Goal: Communication & Community: Answer question/provide support

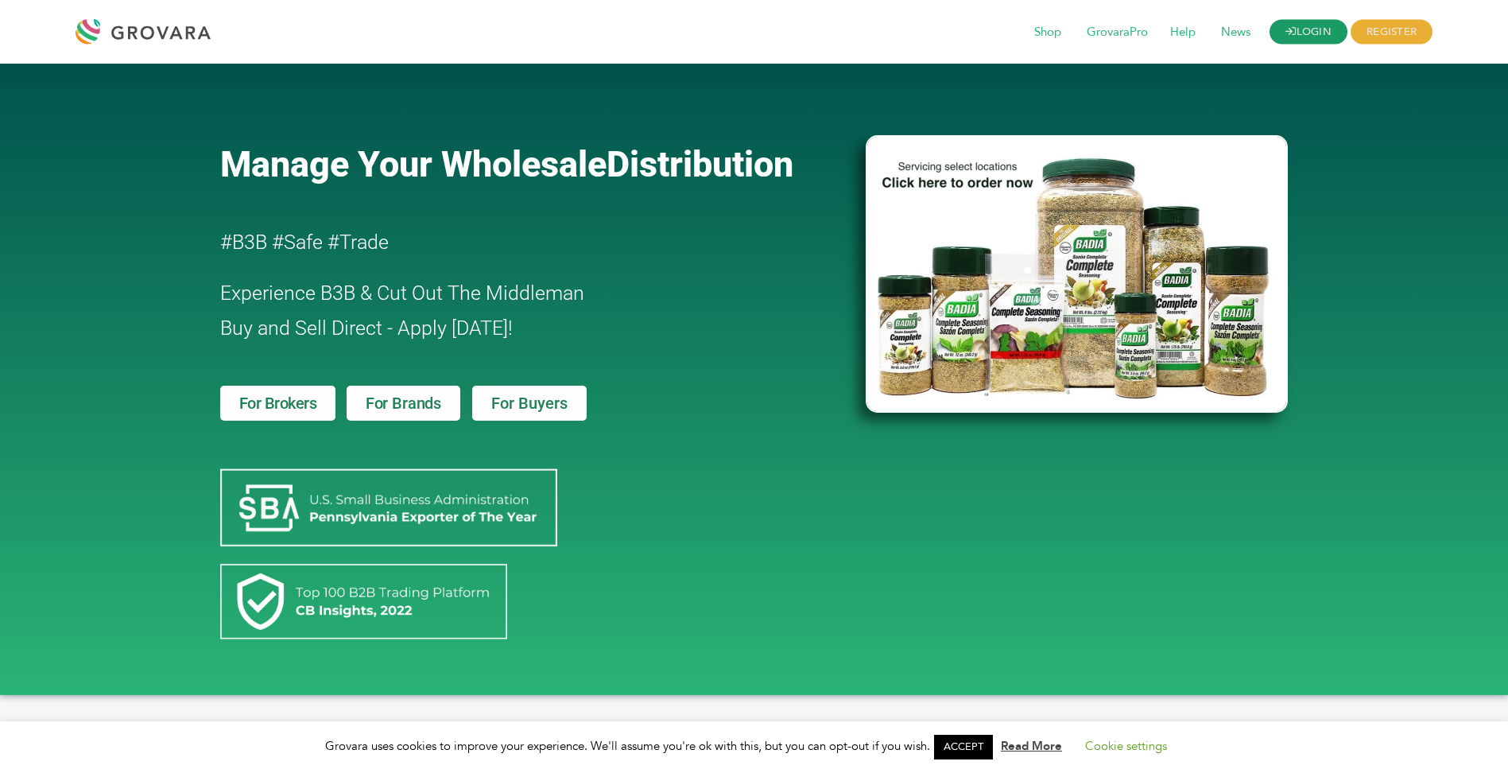
click at [1306, 30] on link "LOGIN" at bounding box center [1309, 32] width 78 height 25
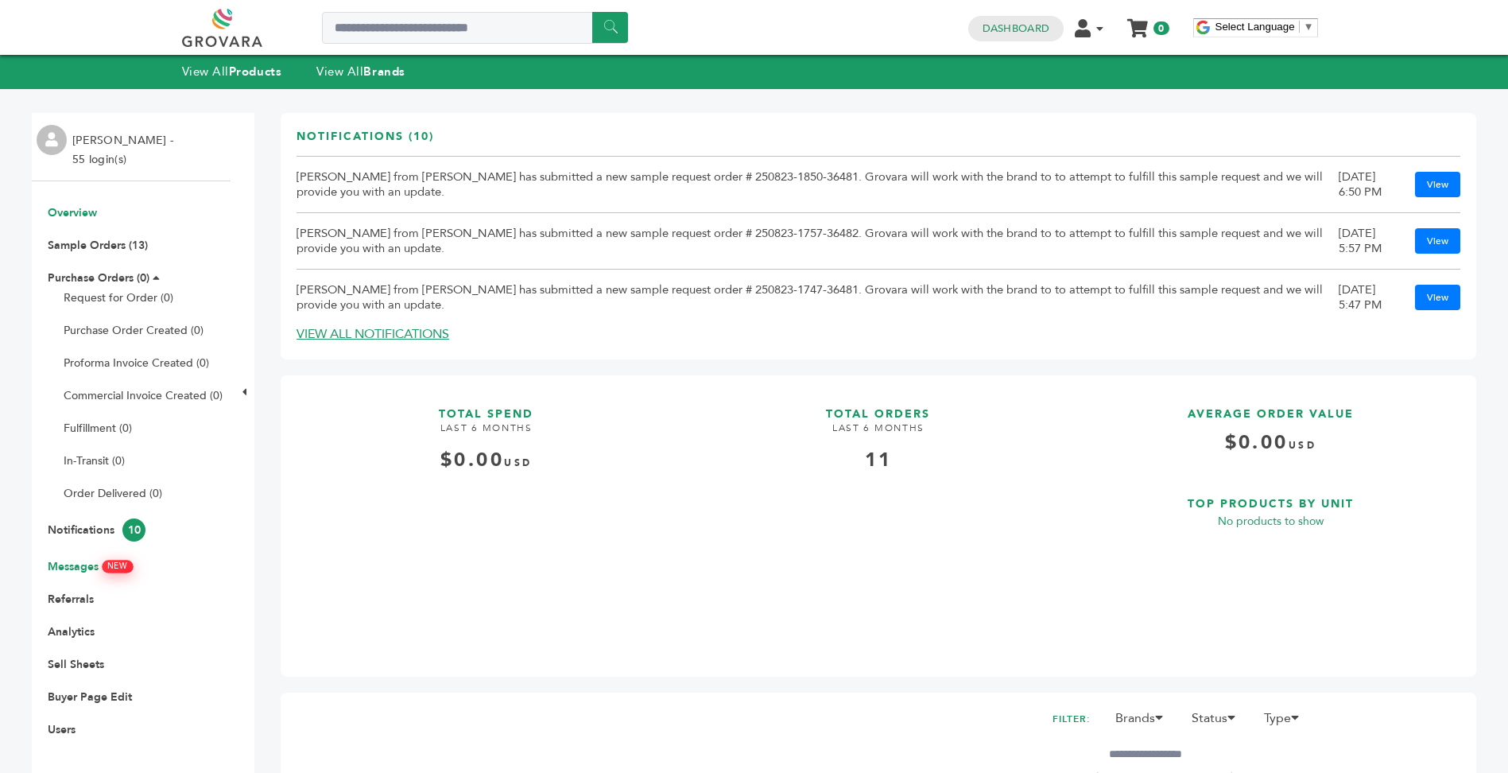
click at [71, 570] on link "Messages NEW" at bounding box center [90, 566] width 84 height 15
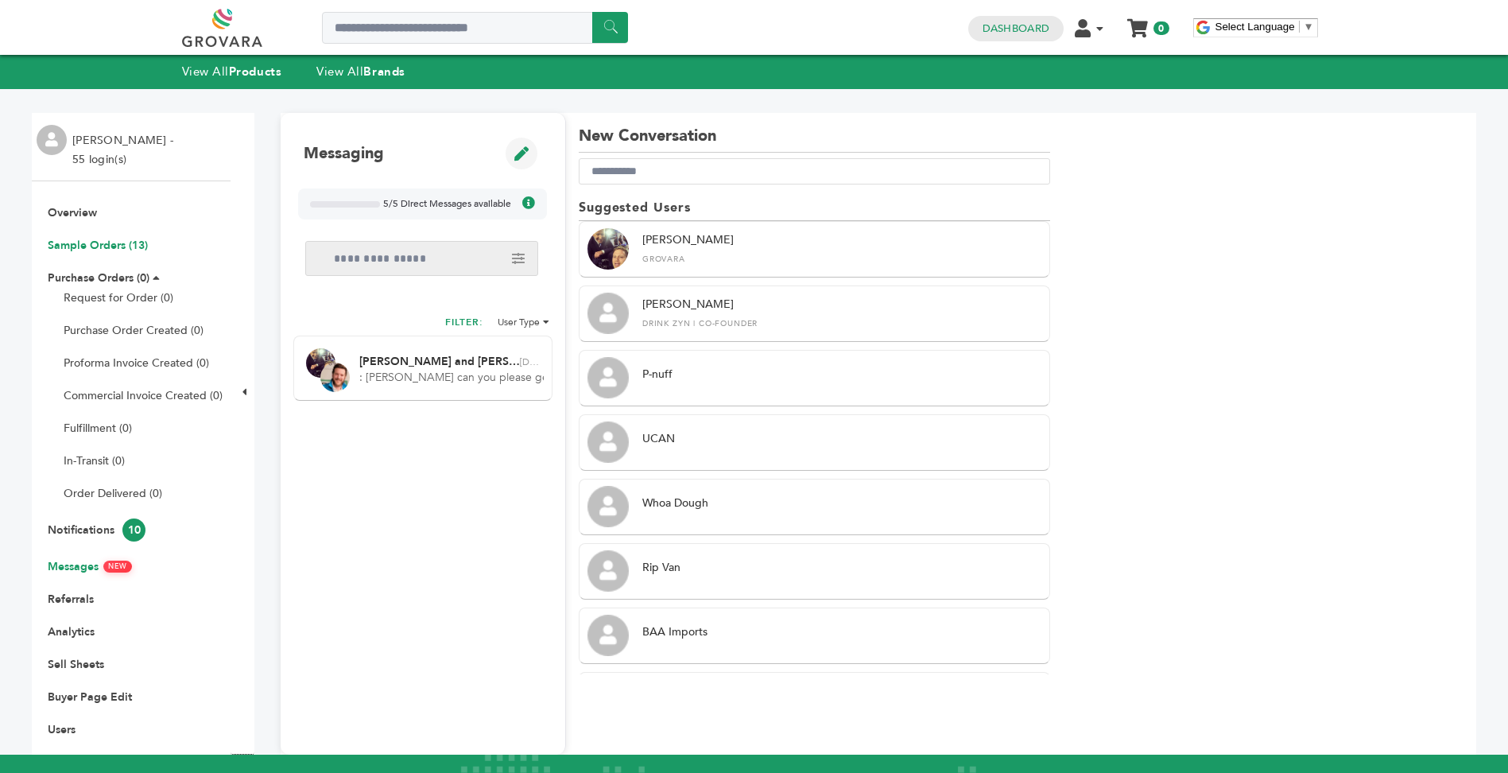
click at [116, 247] on link "Sample Orders (13)" at bounding box center [98, 245] width 100 height 15
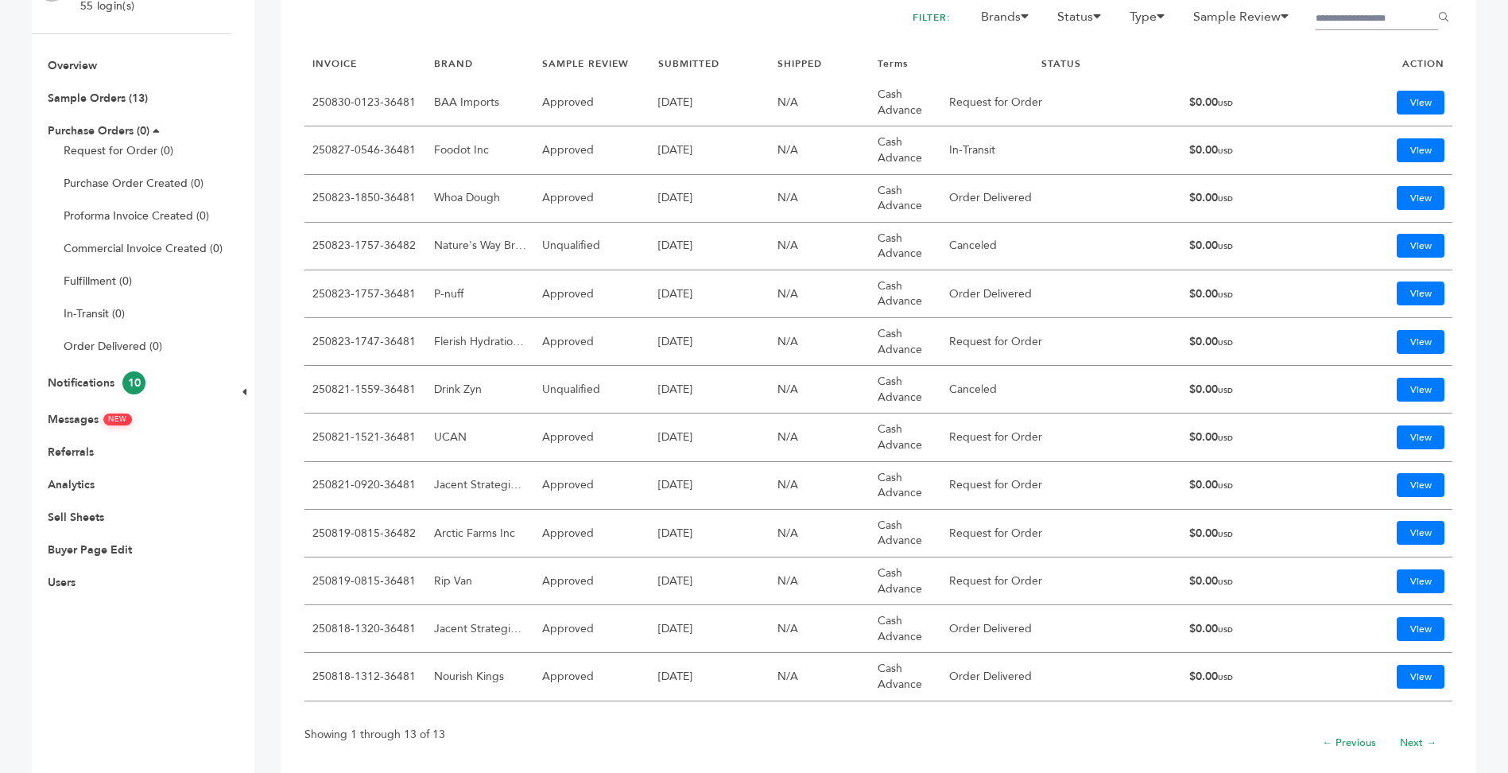
scroll to position [152, 0]
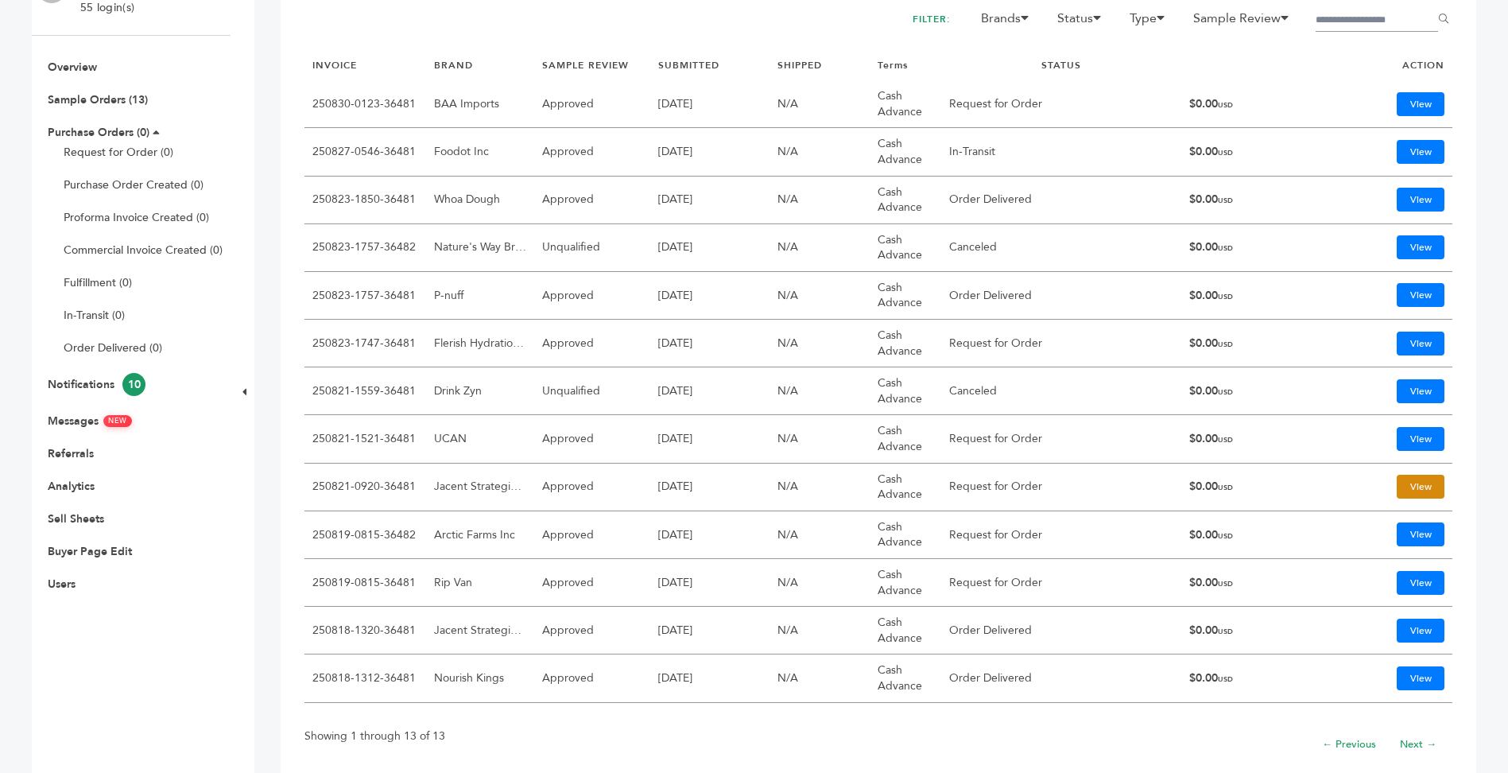
click at [1403, 489] on link "View" at bounding box center [1421, 487] width 48 height 24
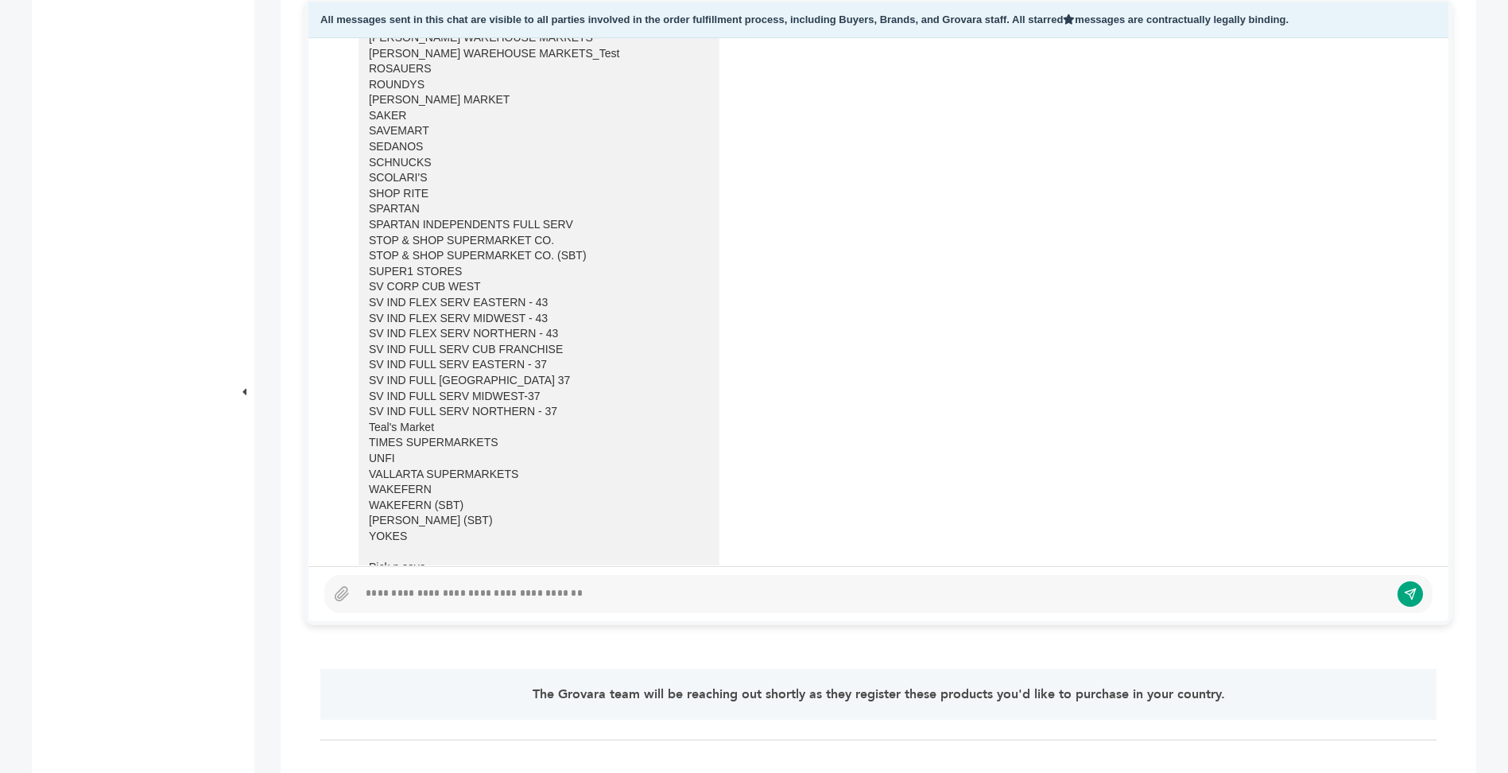
scroll to position [5445, 0]
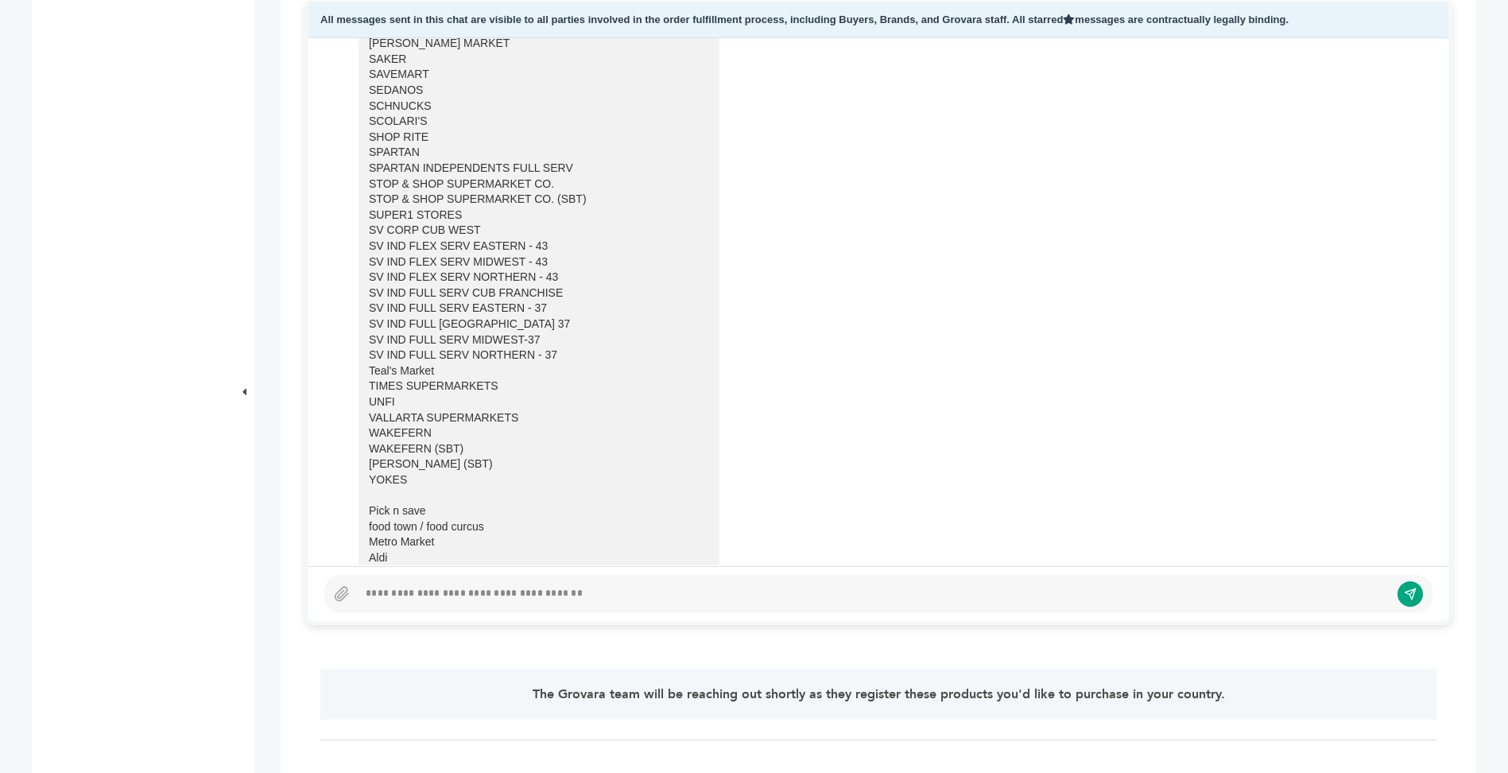
click at [616, 599] on div at bounding box center [874, 593] width 1032 height 19
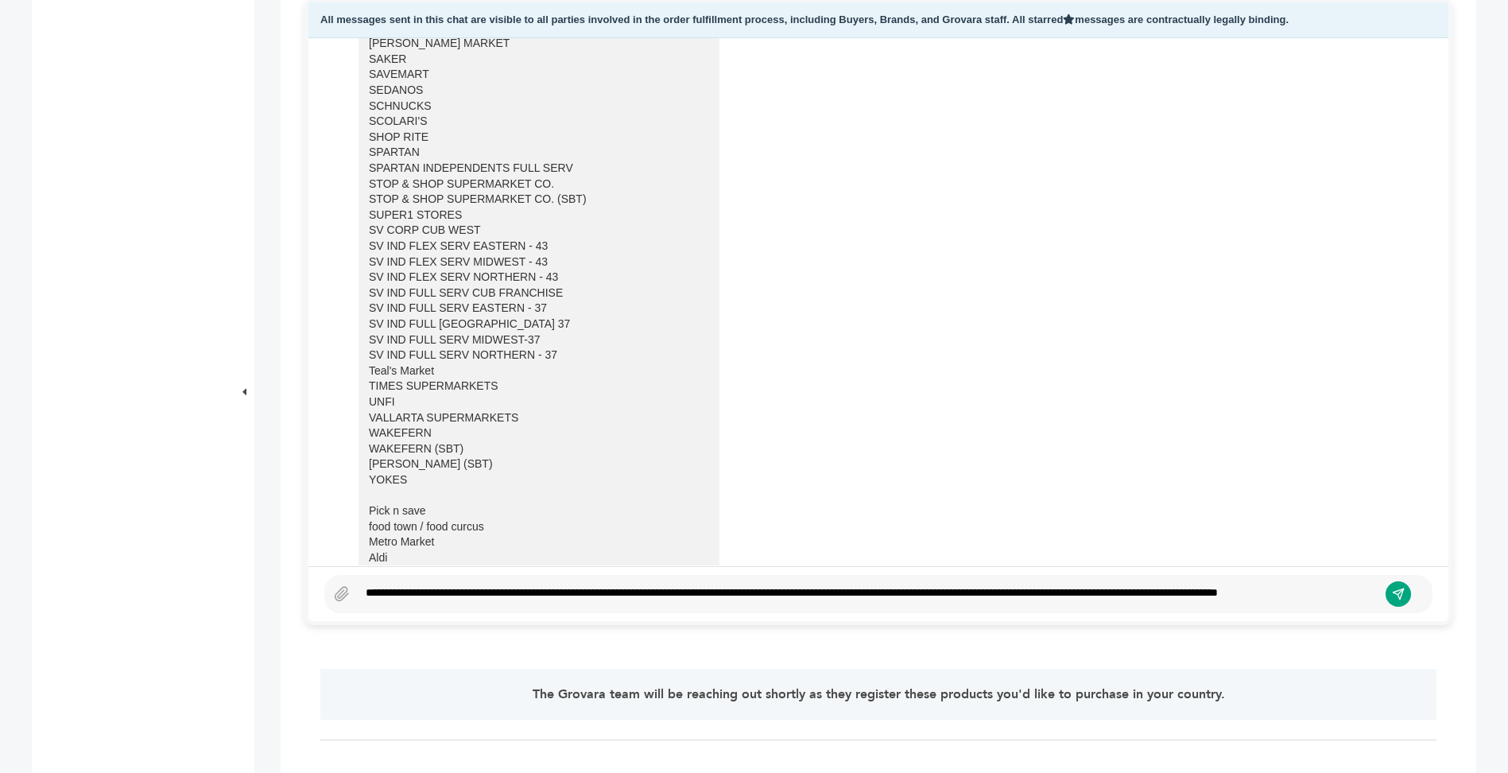
click at [1236, 595] on div "**********" at bounding box center [868, 593] width 1020 height 19
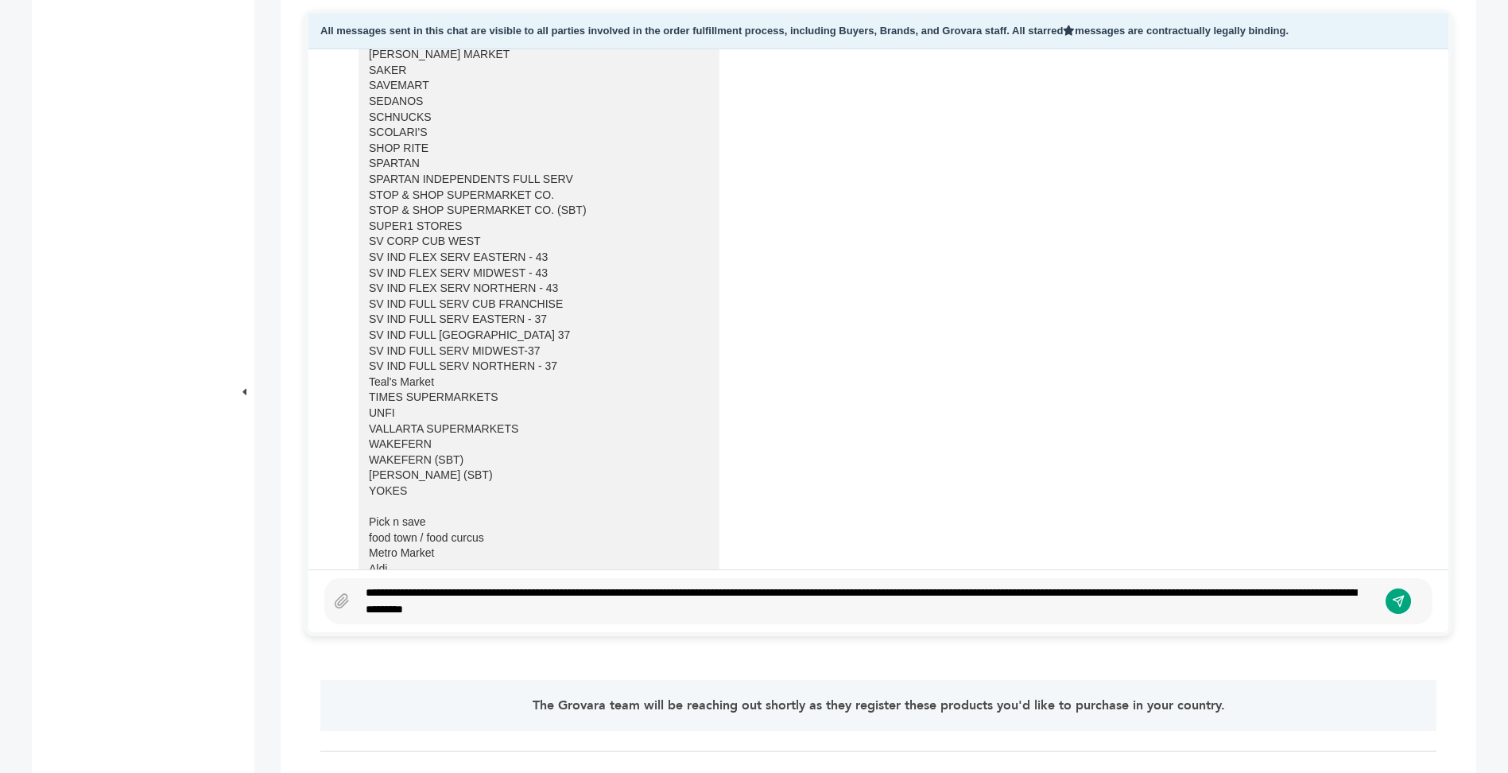
click at [578, 605] on div "**********" at bounding box center [868, 600] width 1020 height 33
click at [878, 587] on div "**********" at bounding box center [868, 600] width 1020 height 33
click at [1402, 608] on button "submit" at bounding box center [1398, 600] width 27 height 27
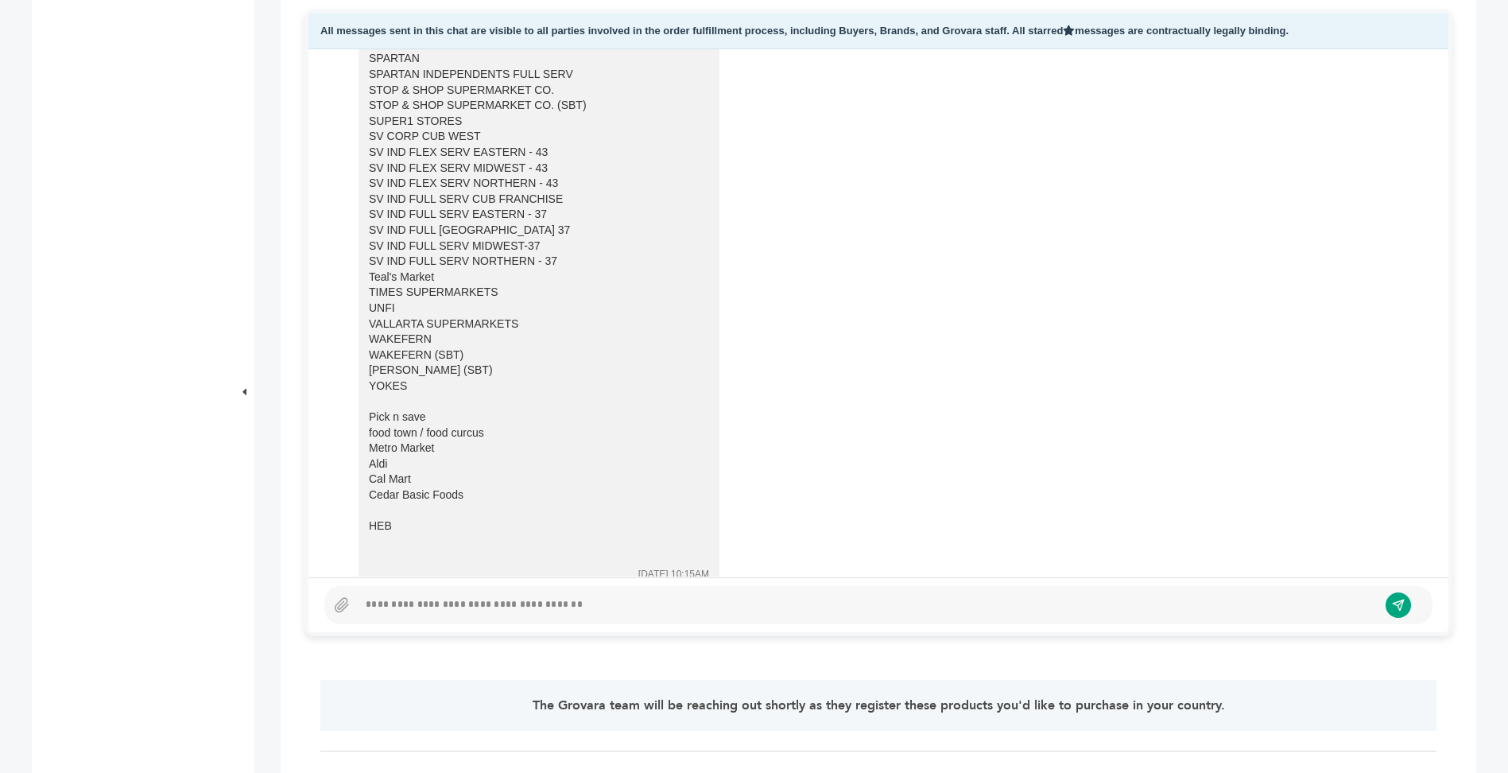
scroll to position [5590, 0]
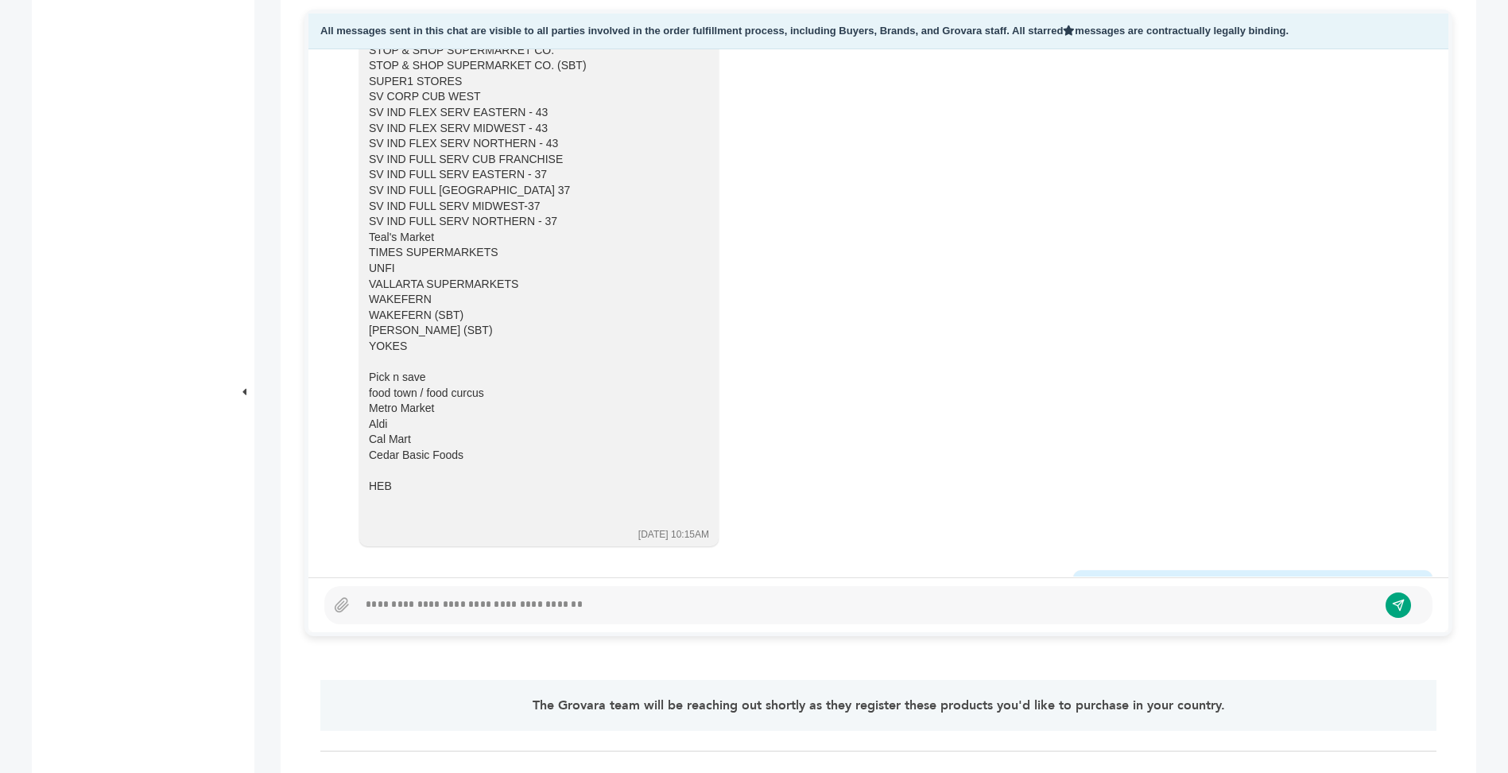
click at [896, 594] on div at bounding box center [878, 605] width 1108 height 38
click at [874, 601] on div at bounding box center [868, 604] width 1020 height 19
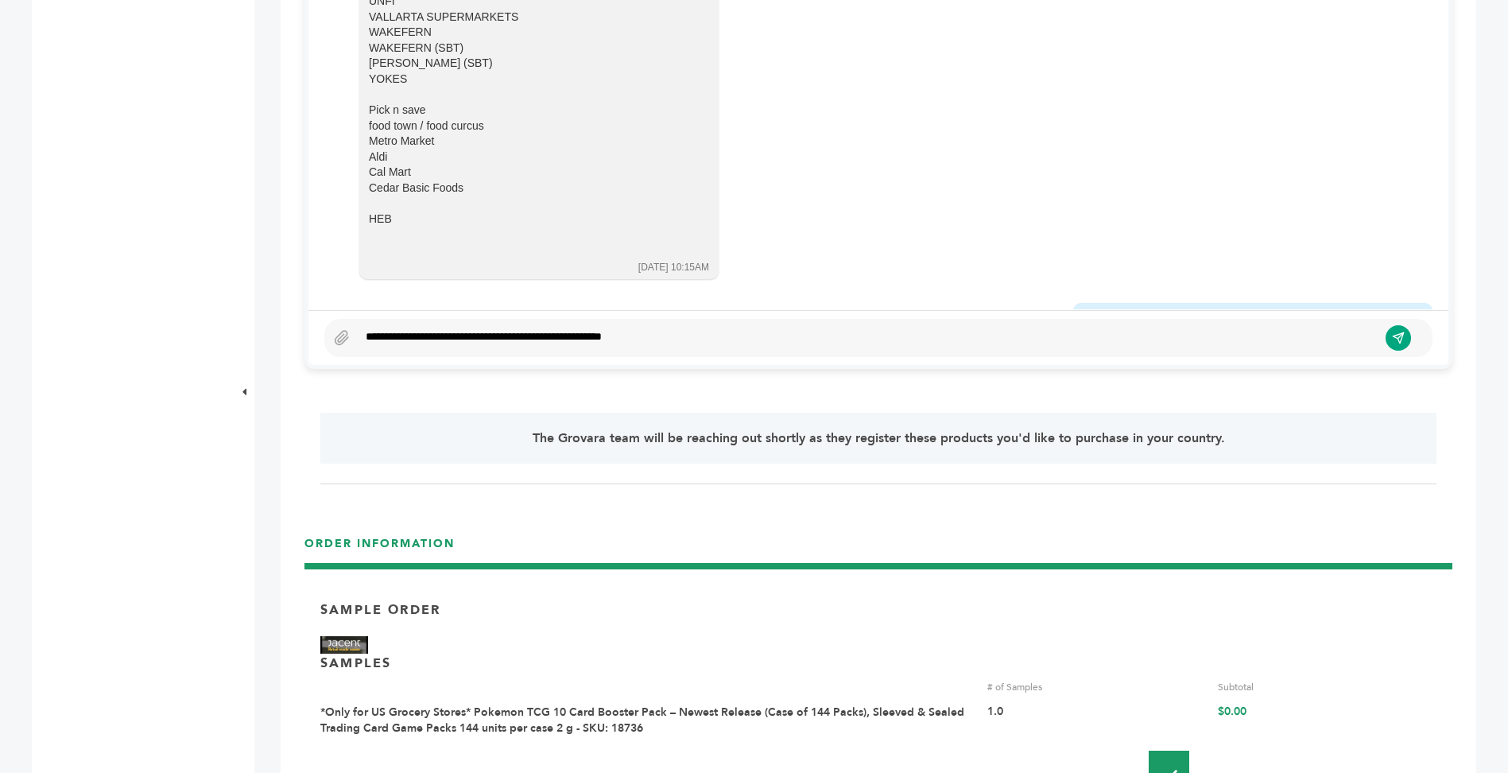
scroll to position [1018, 0]
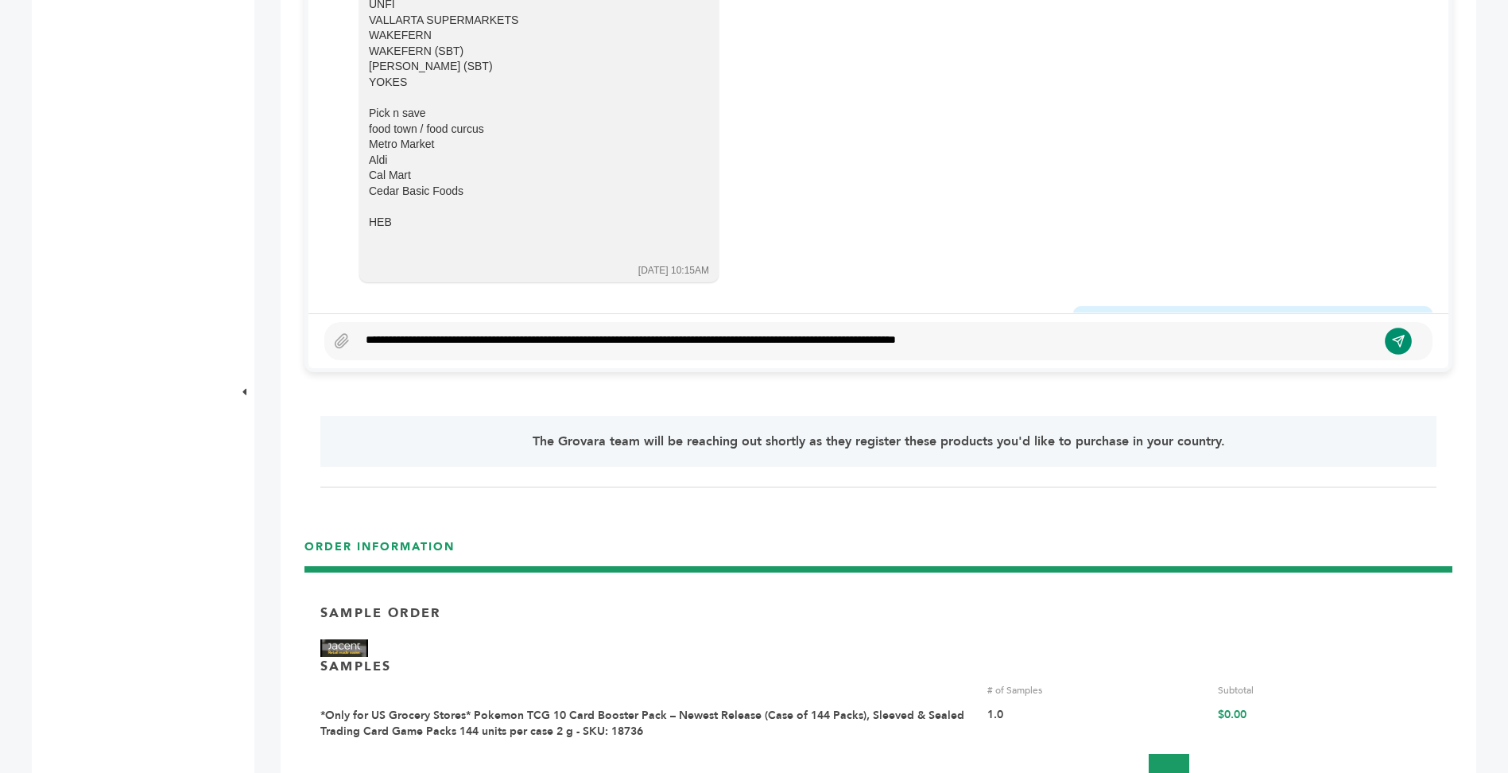
drag, startPoint x: 1403, startPoint y: 347, endPoint x: 840, endPoint y: 48, distance: 637.3
click at [1403, 347] on icon "submit" at bounding box center [1399, 341] width 14 height 14
